Goal: Task Accomplishment & Management: Use online tool/utility

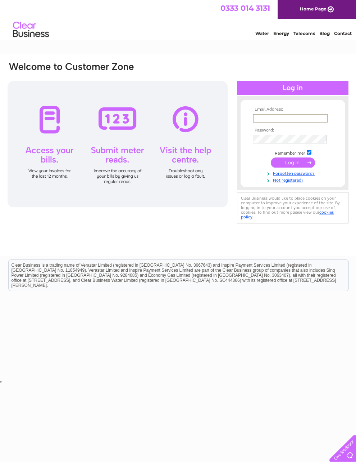
click at [285, 118] on input "text" at bounding box center [290, 118] width 75 height 9
type input "[EMAIL_ADDRESS][DOMAIN_NAME]"
click at [289, 165] on input "submit" at bounding box center [293, 162] width 44 height 10
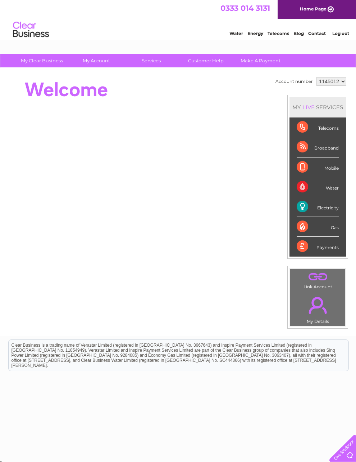
click at [338, 82] on select "1145012 1145041" at bounding box center [332, 81] width 30 height 9
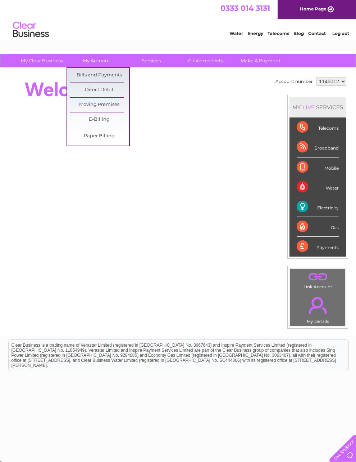
click at [116, 72] on link "Bills and Payments" at bounding box center [99, 75] width 59 height 14
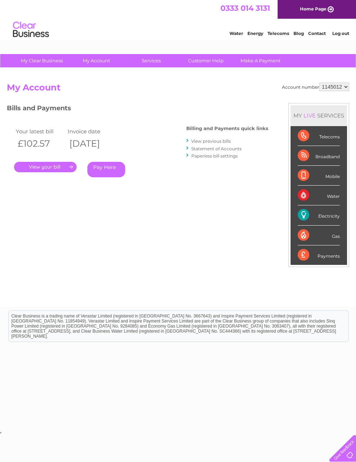
click at [55, 162] on link "." at bounding box center [45, 167] width 63 height 10
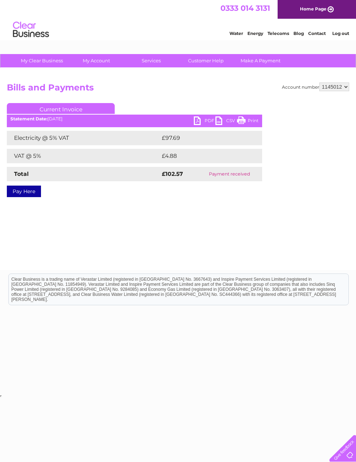
click at [203, 121] on link "PDF" at bounding box center [205, 121] width 22 height 10
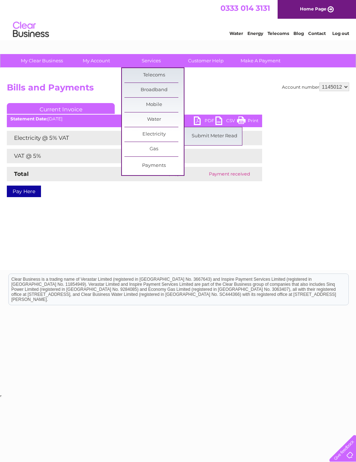
click at [160, 136] on link "Electricity" at bounding box center [154, 134] width 59 height 14
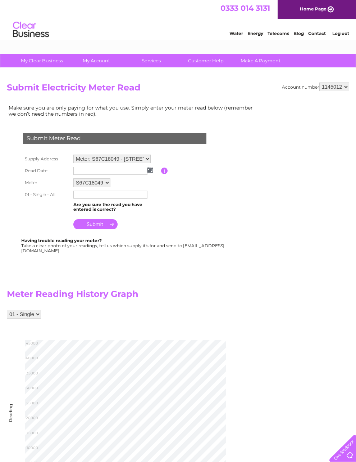
click at [132, 162] on select "Meter: S67C18049 - Peppermill Cottage, High Street, Cookham, Maidenhead, SL6 9SQ" at bounding box center [111, 158] width 77 height 9
click at [146, 175] on input "text" at bounding box center [110, 171] width 74 height 8
click at [152, 172] on img at bounding box center [150, 170] width 5 height 6
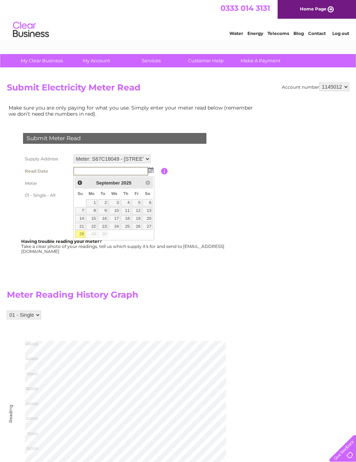
click at [77, 236] on link "28" at bounding box center [80, 233] width 10 height 7
type input "2025/09/28"
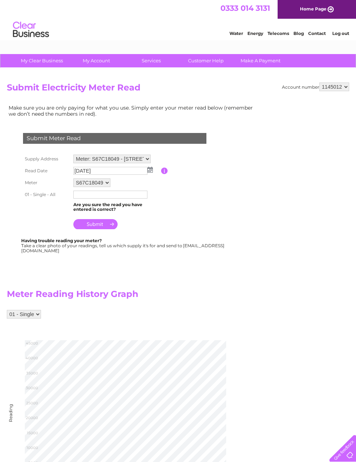
click at [108, 198] on input "text" at bounding box center [110, 194] width 74 height 8
type input "43037"
click at [102, 228] on input "submit" at bounding box center [95, 225] width 44 height 10
click at [336, 89] on select "1145012 1145041" at bounding box center [335, 86] width 30 height 9
select select "1145041"
